Goal: Information Seeking & Learning: Learn about a topic

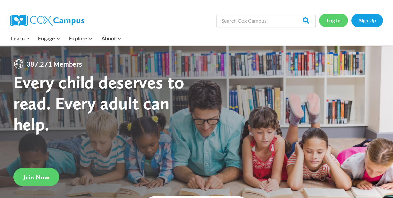
click at [339, 19] on link "Log In" at bounding box center [333, 21] width 29 height 14
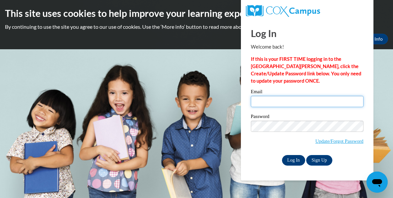
type input "paigehahlen1@gmail.com"
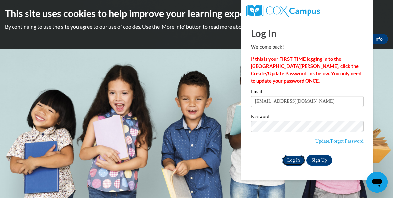
click at [294, 163] on input "Log In" at bounding box center [293, 160] width 23 height 11
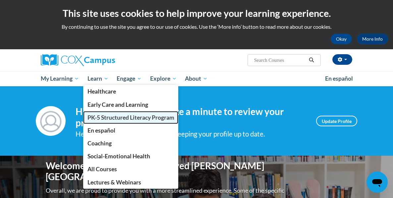
click at [109, 116] on span "PK-5 Structured Literacy Program" at bounding box center [130, 117] width 87 height 7
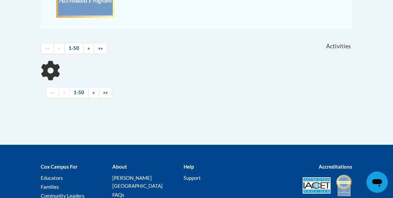
scroll to position [271, 0]
